Goal: Task Accomplishment & Management: Manage account settings

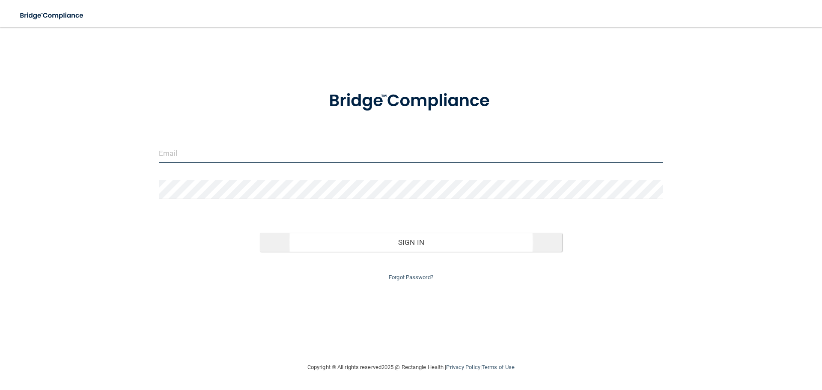
type input "[EMAIL_ADDRESS][DOMAIN_NAME]"
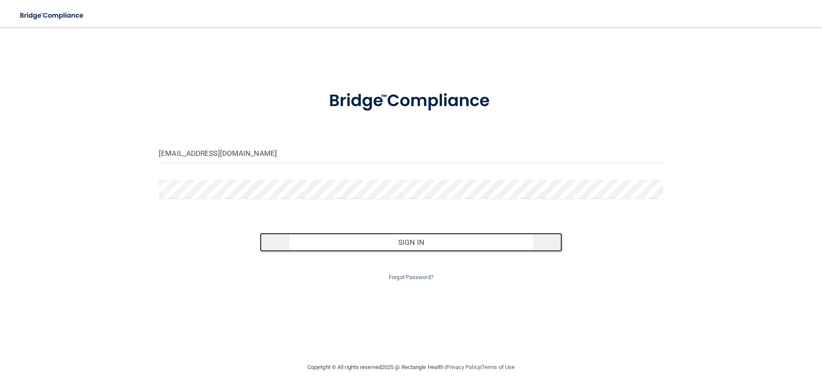
click at [393, 243] on button "Sign In" at bounding box center [411, 242] width 303 height 19
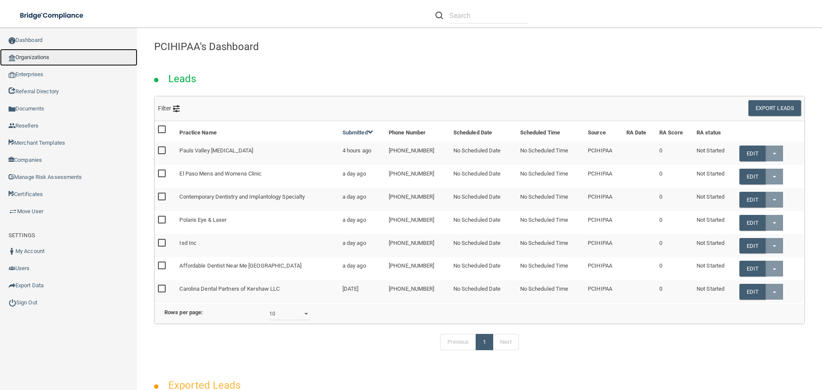
click at [36, 59] on link "Organizations" at bounding box center [68, 57] width 137 height 17
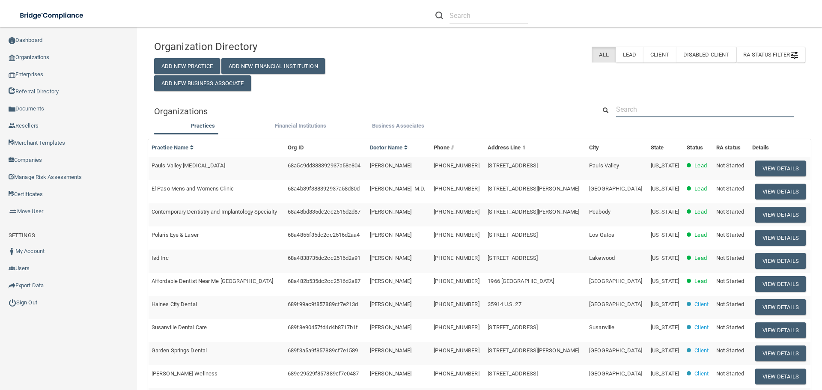
click at [635, 110] on input "text" at bounding box center [705, 109] width 178 height 16
paste input "[PHONE_NUMBER]"
type input "[PHONE_NUMBER]"
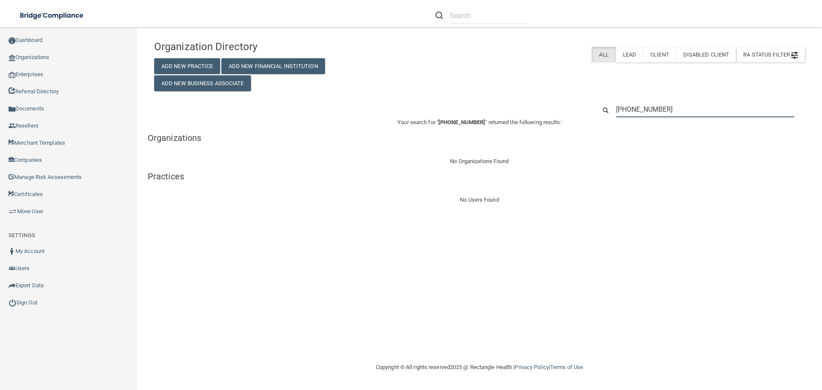
click at [677, 116] on input "[PHONE_NUMBER]" at bounding box center [705, 109] width 178 height 16
click at [677, 114] on input "[PHONE_NUMBER]" at bounding box center [705, 109] width 178 height 16
paste input "Digestwell Health"
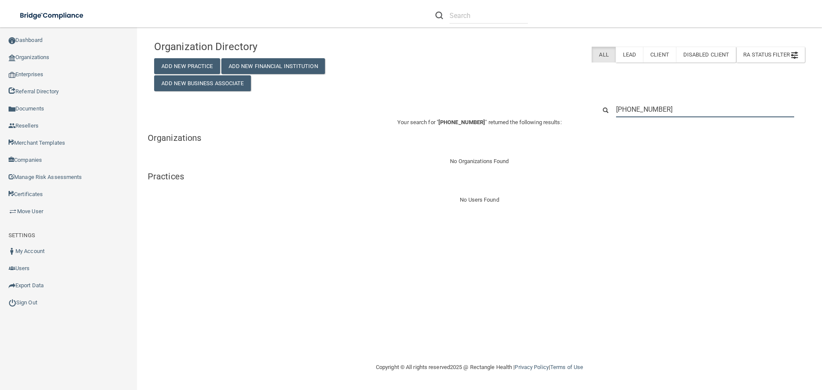
type input "Digestwell Health"
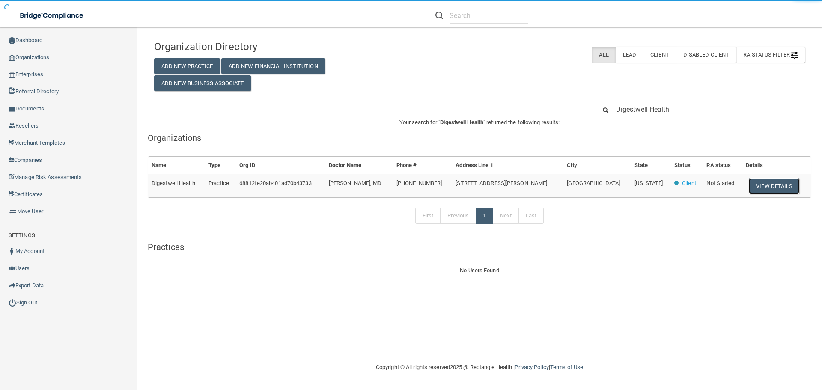
click at [778, 184] on button "View Details" at bounding box center [774, 186] width 51 height 16
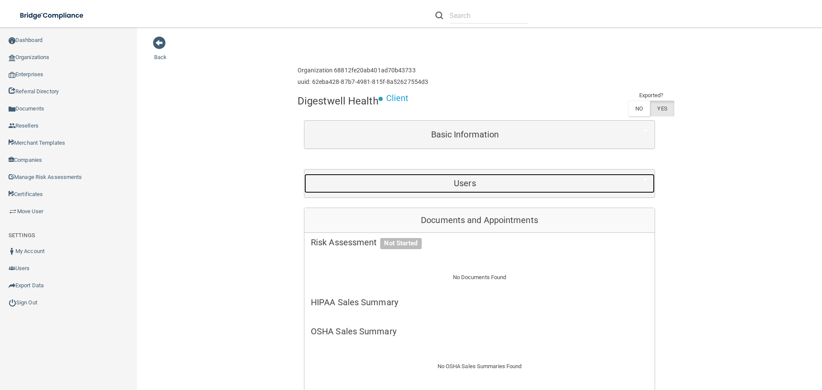
click at [461, 187] on h5 "Users" at bounding box center [465, 182] width 308 height 9
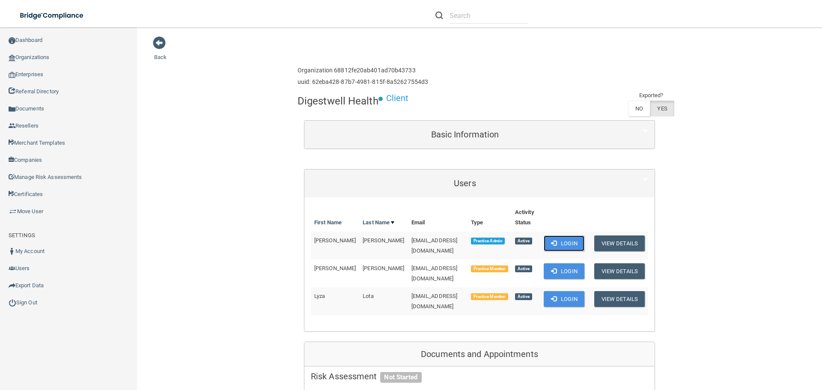
click at [563, 242] on button "Login" at bounding box center [564, 243] width 41 height 16
drag, startPoint x: 446, startPoint y: 263, endPoint x: 379, endPoint y: 264, distance: 66.8
click at [411, 265] on span "[EMAIL_ADDRESS][DOMAIN_NAME]" at bounding box center [434, 273] width 46 height 17
copy span "[EMAIL_ADDRESS][DOMAIN_NAME]"
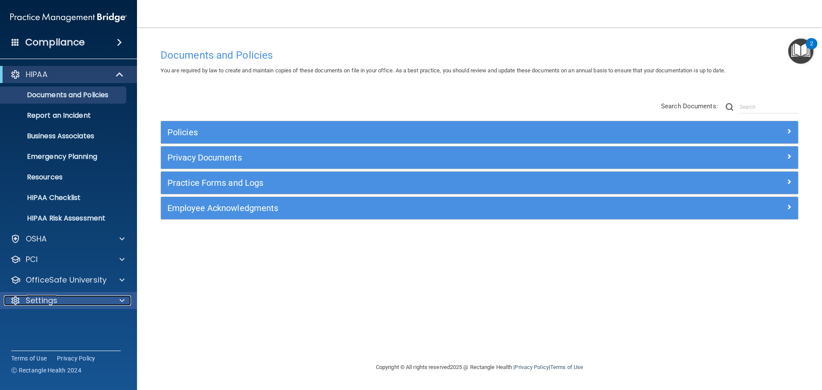
click at [112, 300] on div at bounding box center [120, 300] width 21 height 10
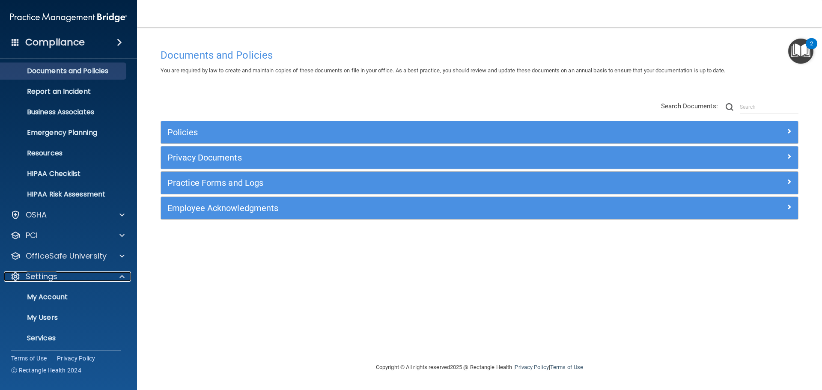
scroll to position [48, 0]
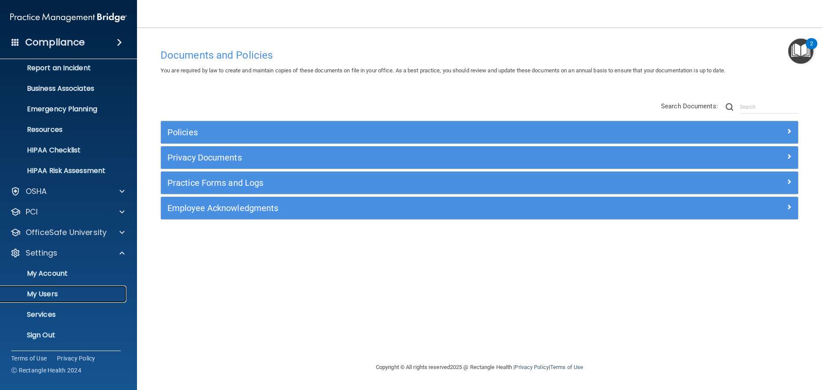
click at [87, 293] on p "My Users" at bounding box center [64, 294] width 117 height 9
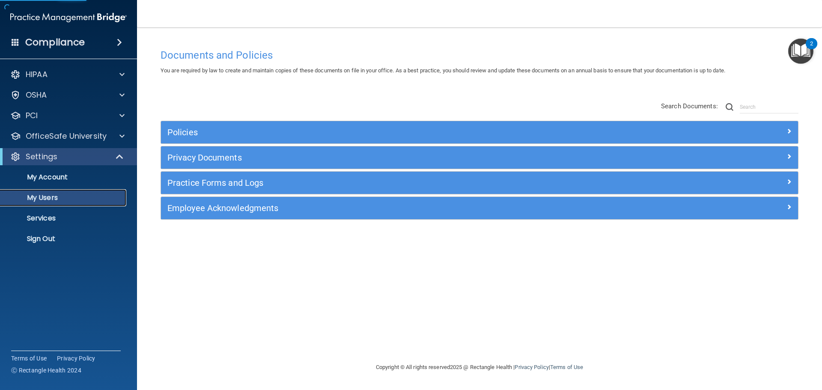
select select "20"
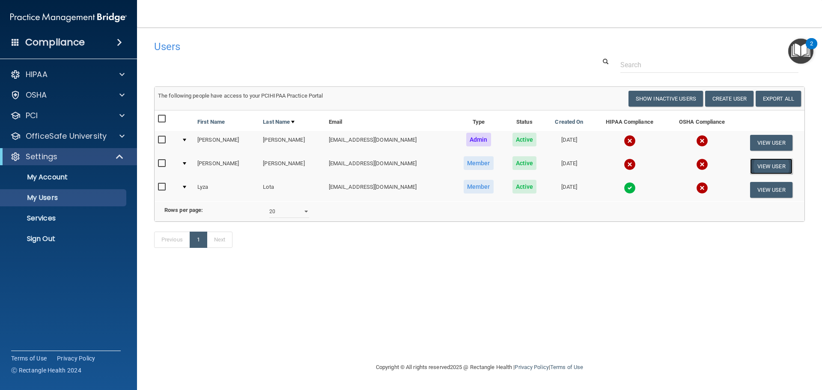
click at [771, 168] on button "View User" at bounding box center [771, 166] width 42 height 16
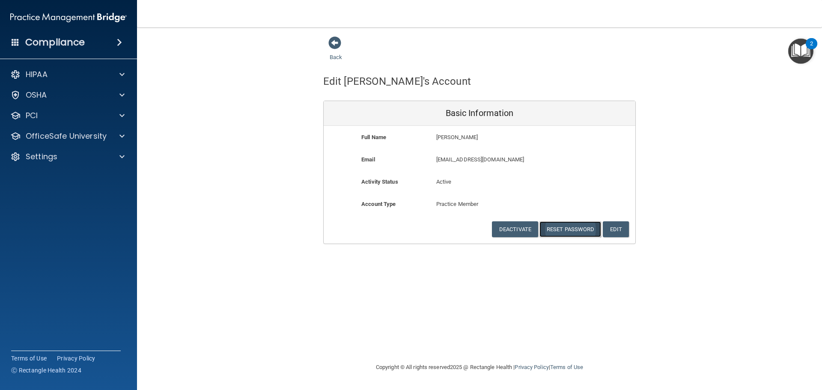
click at [572, 230] on button "Reset Password" at bounding box center [570, 229] width 62 height 16
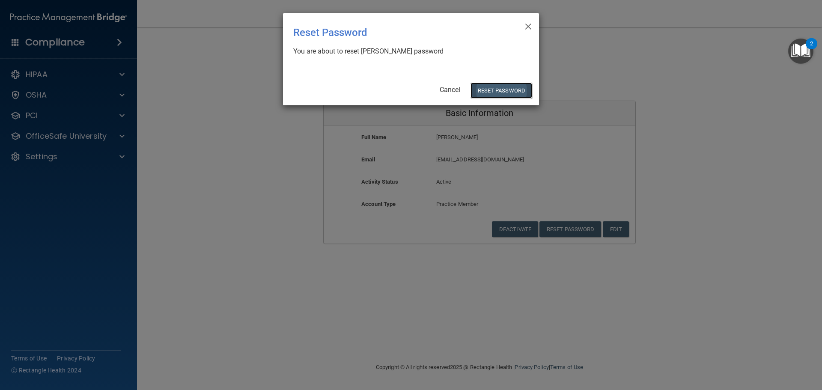
click at [517, 91] on button "Reset Password" at bounding box center [501, 91] width 62 height 16
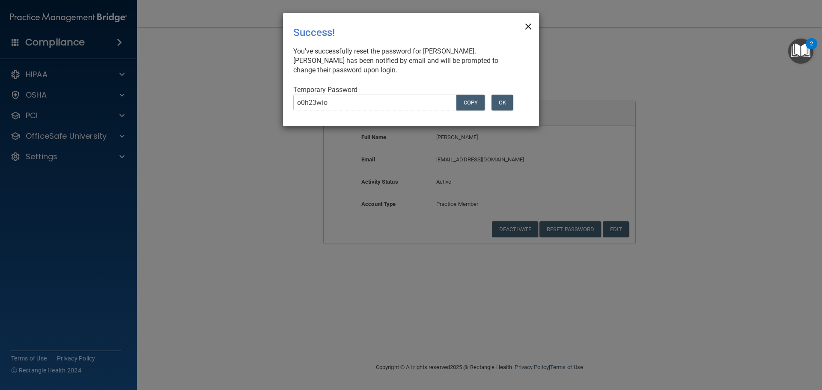
click at [526, 25] on span "×" at bounding box center [528, 25] width 8 height 17
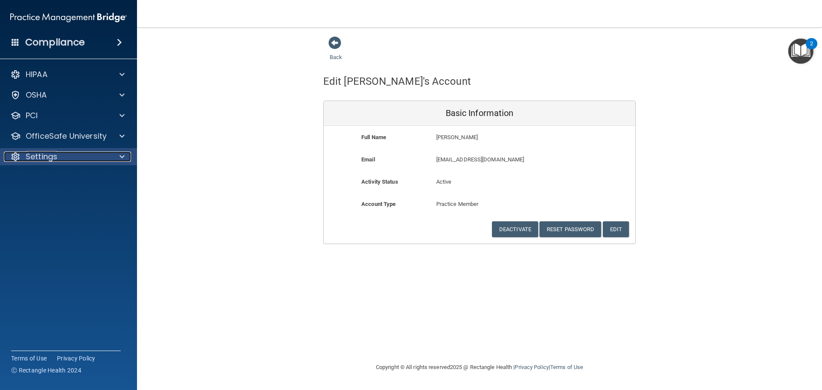
drag, startPoint x: 119, startPoint y: 158, endPoint x: 116, endPoint y: 163, distance: 5.9
click at [119, 158] on span at bounding box center [121, 157] width 5 height 10
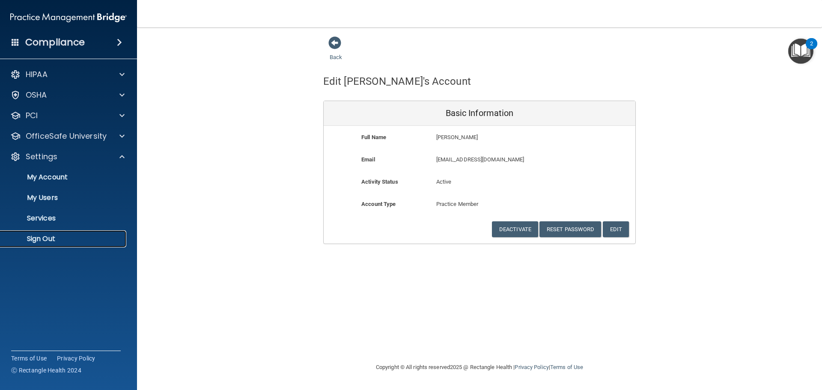
click at [78, 245] on link "Sign Out" at bounding box center [58, 238] width 135 height 17
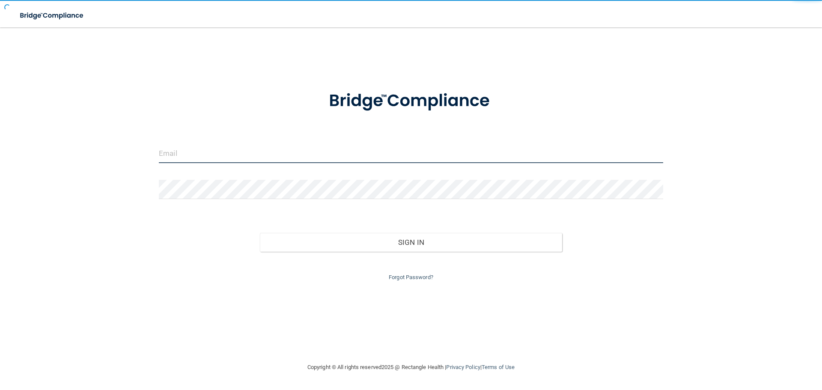
type input "[EMAIL_ADDRESS][DOMAIN_NAME]"
